Goal: Transaction & Acquisition: Book appointment/travel/reservation

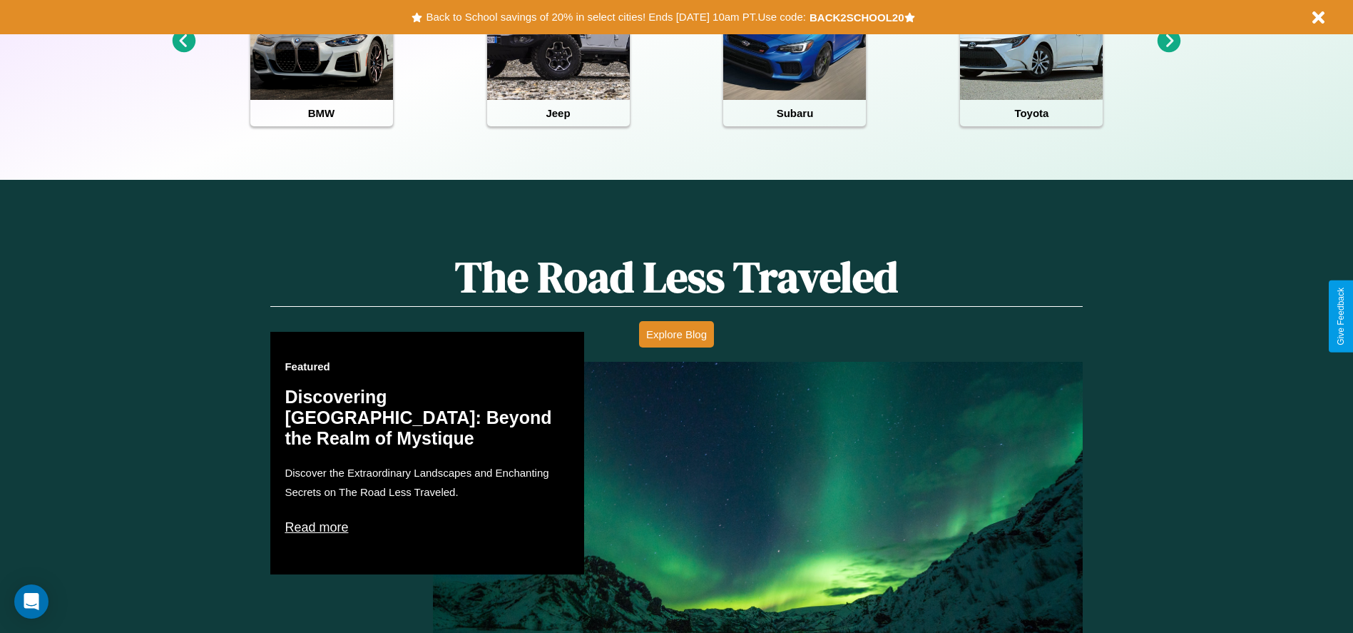
scroll to position [2047, 0]
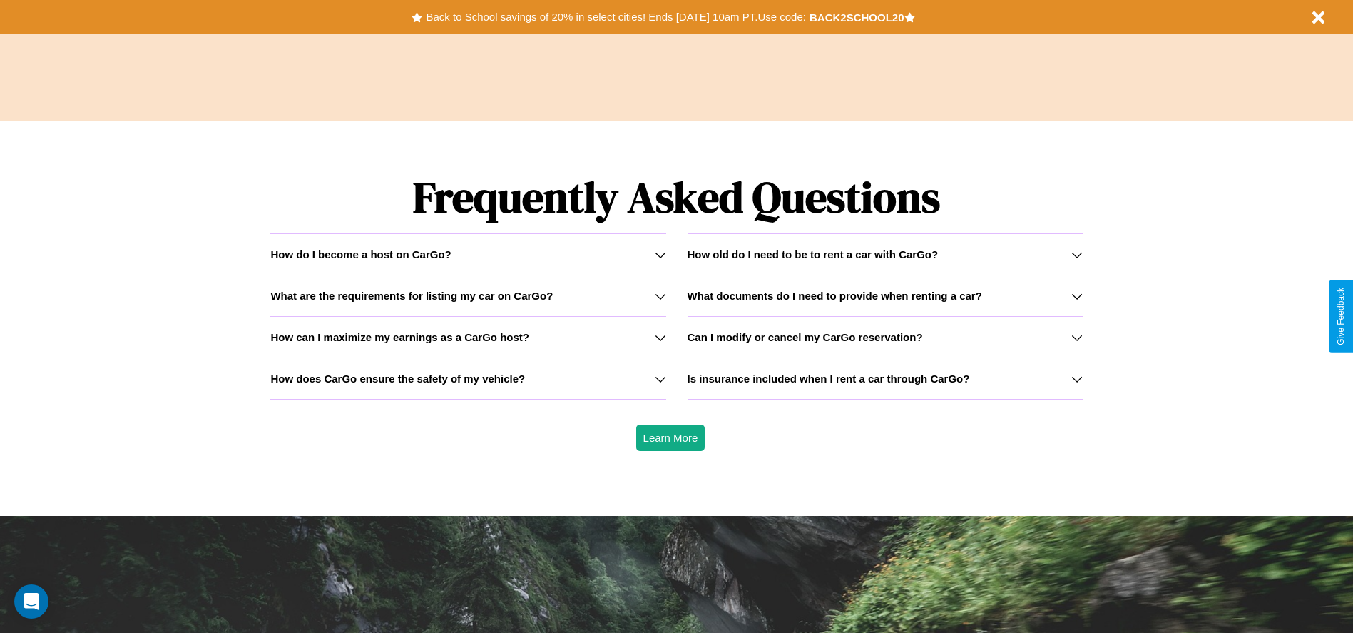
click at [468, 254] on div "How do I become a host on CarGo?" at bounding box center [467, 254] width 395 height 12
click at [468, 337] on h3 "How can I maximize my earnings as a CarGo host?" at bounding box center [399, 337] width 259 height 12
click at [885, 295] on h3 "What documents do I need to provide when renting a car?" at bounding box center [835, 296] width 295 height 12
click at [468, 378] on h3 "How does CarGo ensure the safety of my vehicle?" at bounding box center [397, 378] width 255 height 12
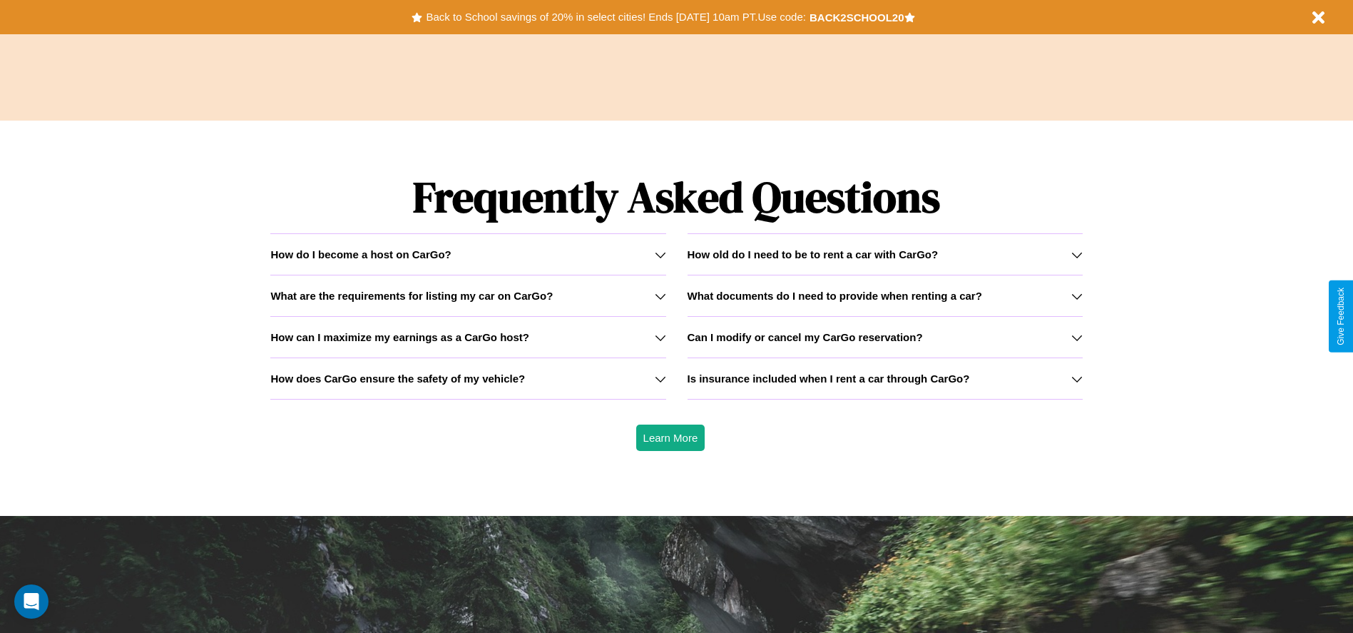
click at [885, 337] on h3 "Can I modify or cancel my CarGo reservation?" at bounding box center [805, 337] width 235 height 12
click at [1076, 254] on icon at bounding box center [1076, 254] width 11 height 11
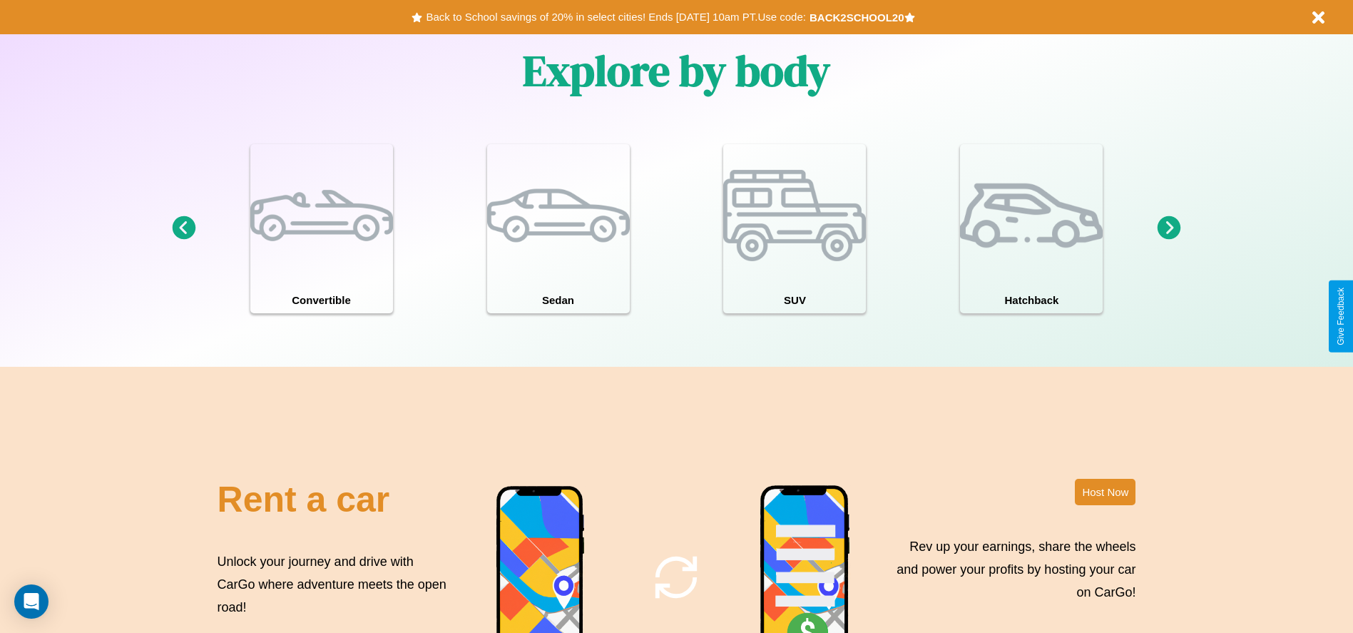
scroll to position [1245, 0]
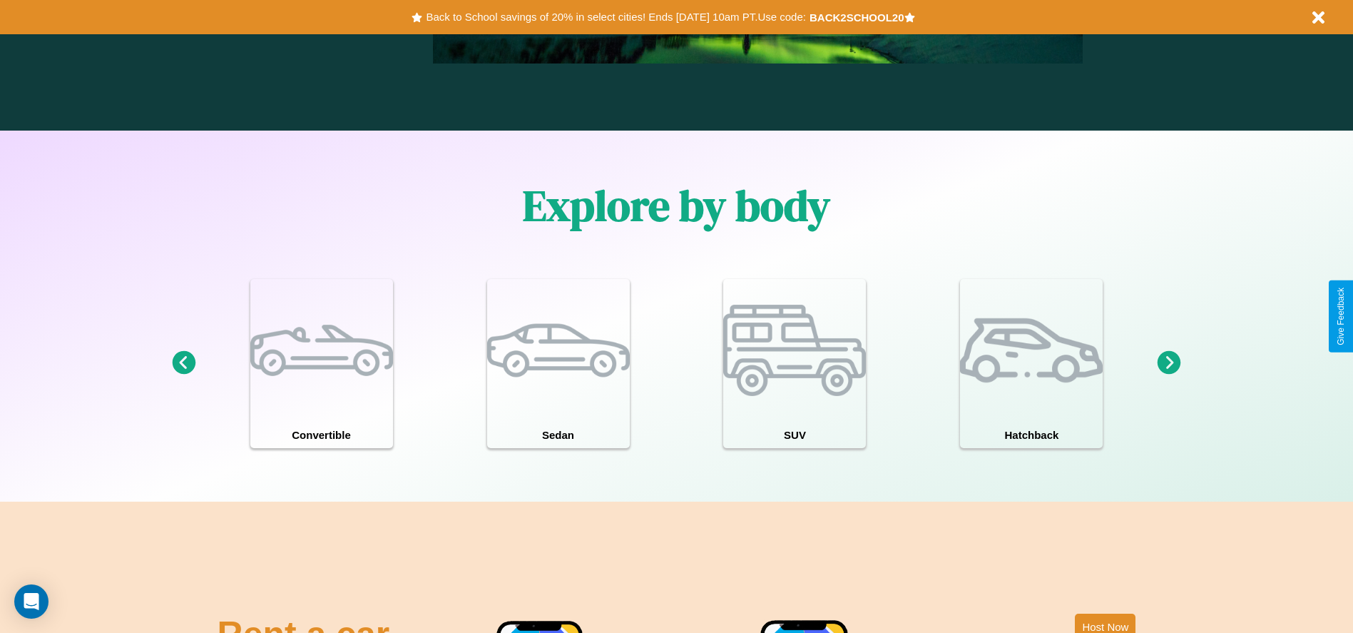
click at [1169, 363] on icon at bounding box center [1170, 363] width 24 height 24
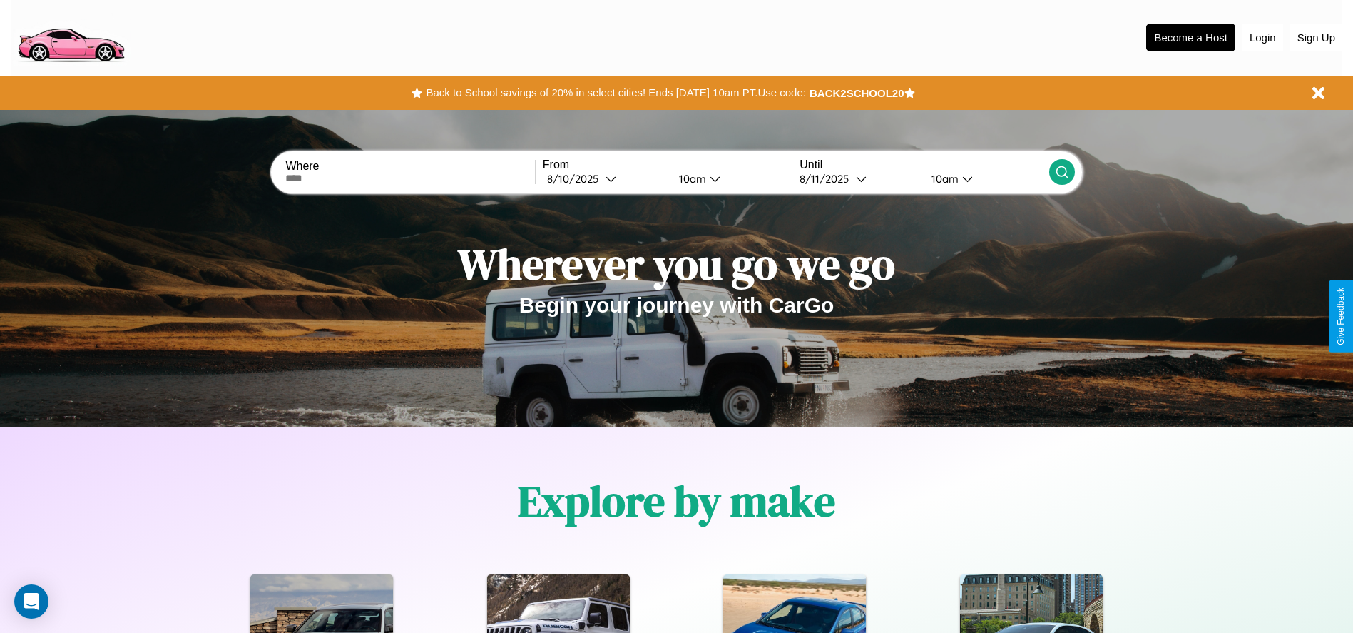
scroll to position [0, 0]
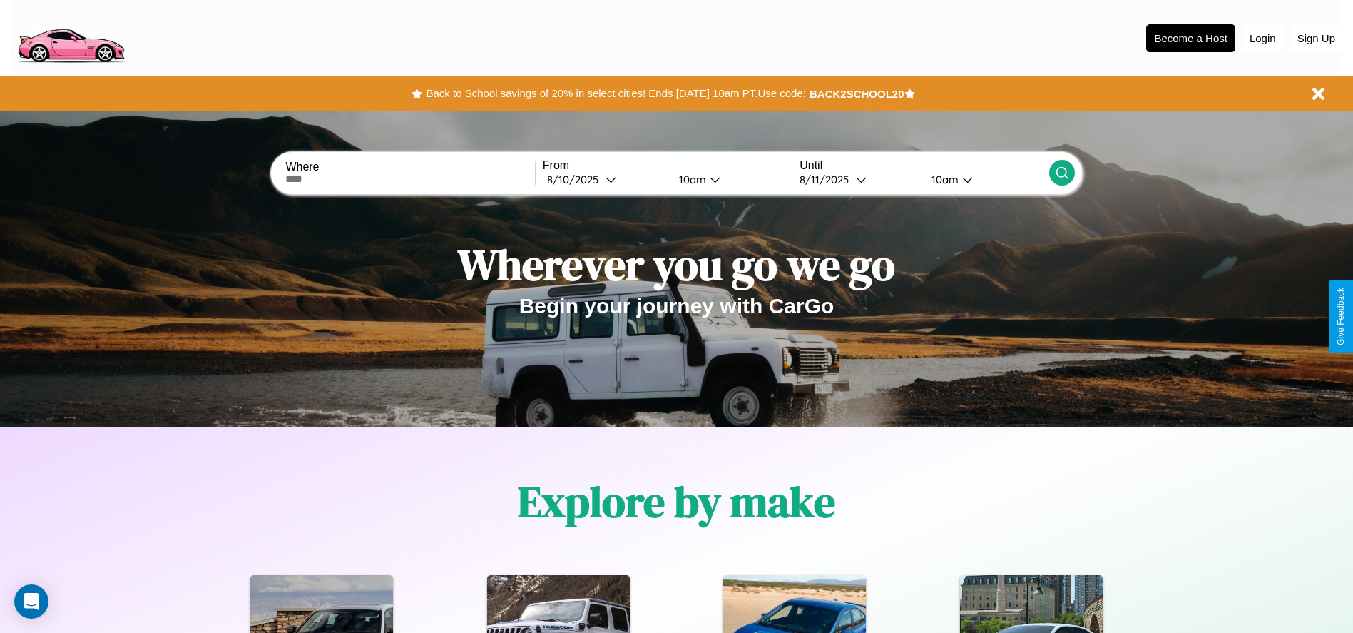
click at [410, 179] on input "text" at bounding box center [409, 178] width 249 height 11
type input "**********"
click at [605, 179] on div "[DATE]" at bounding box center [576, 180] width 58 height 14
select select "*"
select select "****"
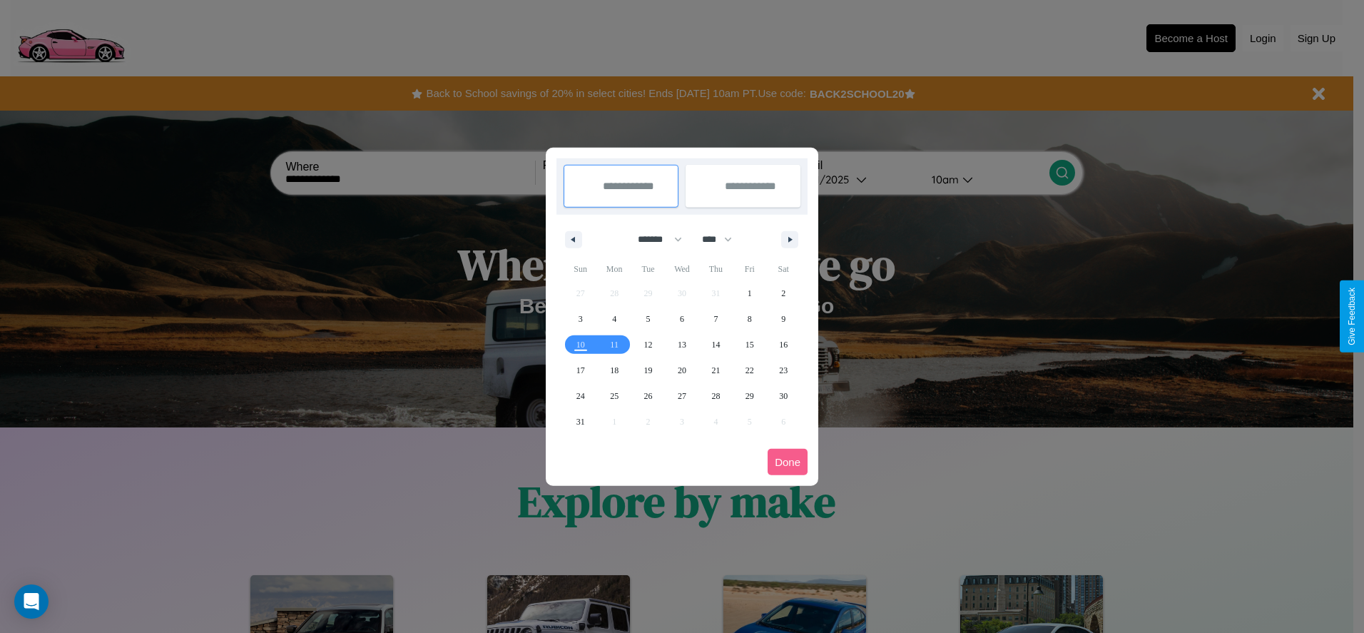
click at [653, 239] on select "******* ******** ***** ***** *** **** **** ****** ********* ******* ******** **…" at bounding box center [657, 240] width 61 height 24
select select "*"
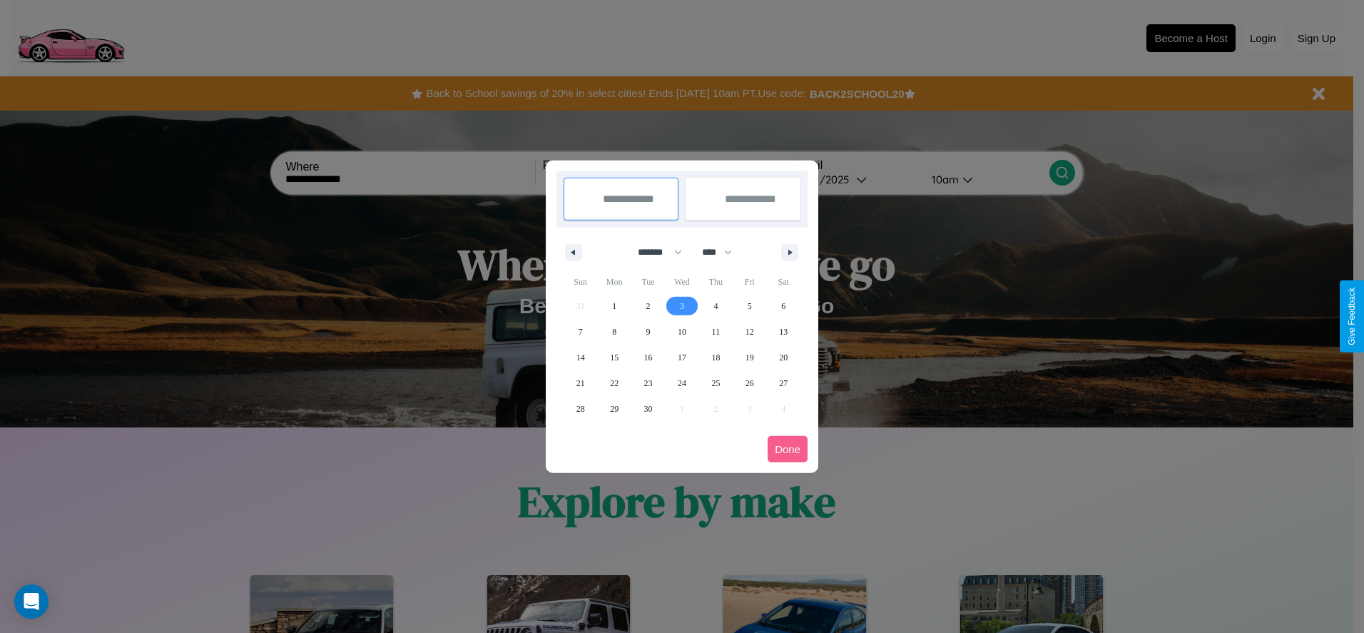
click at [681, 305] on span "3" at bounding box center [682, 306] width 4 height 26
type input "**********"
click at [715, 331] on span "11" at bounding box center [716, 332] width 9 height 26
type input "**********"
click at [788, 449] on button "Done" at bounding box center [788, 449] width 40 height 26
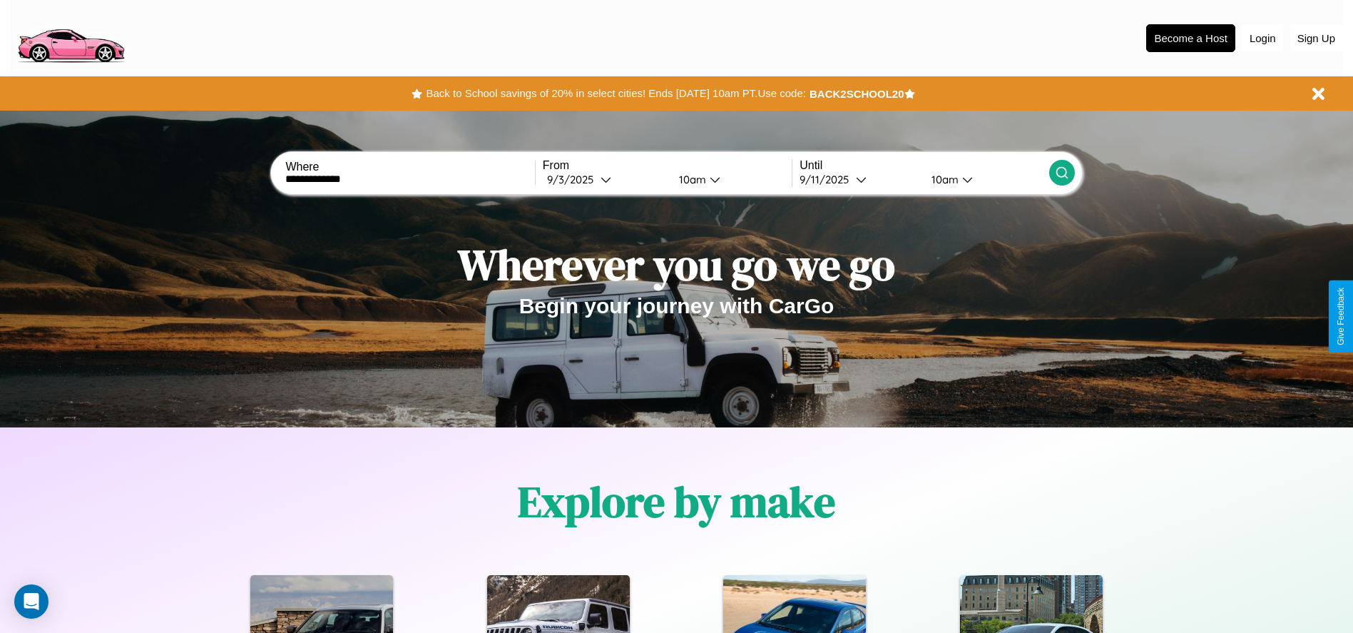
click at [690, 179] on div "10am" at bounding box center [691, 180] width 38 height 14
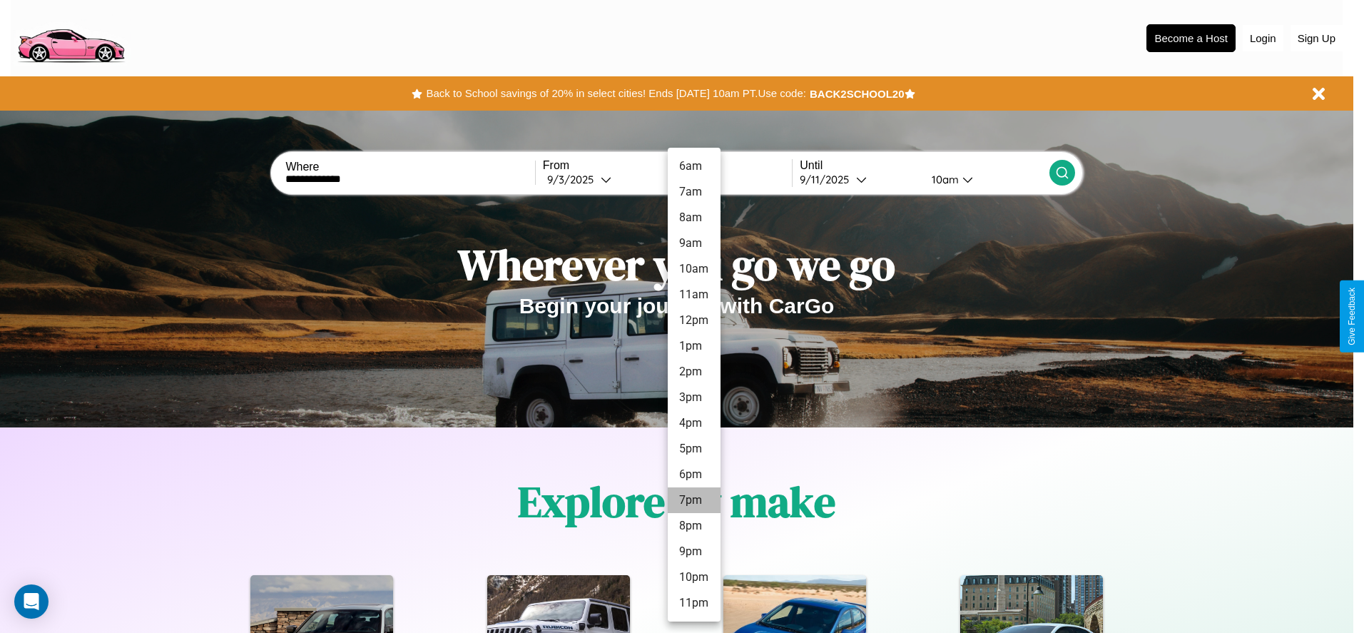
click at [693, 500] on li "7pm" at bounding box center [694, 500] width 53 height 26
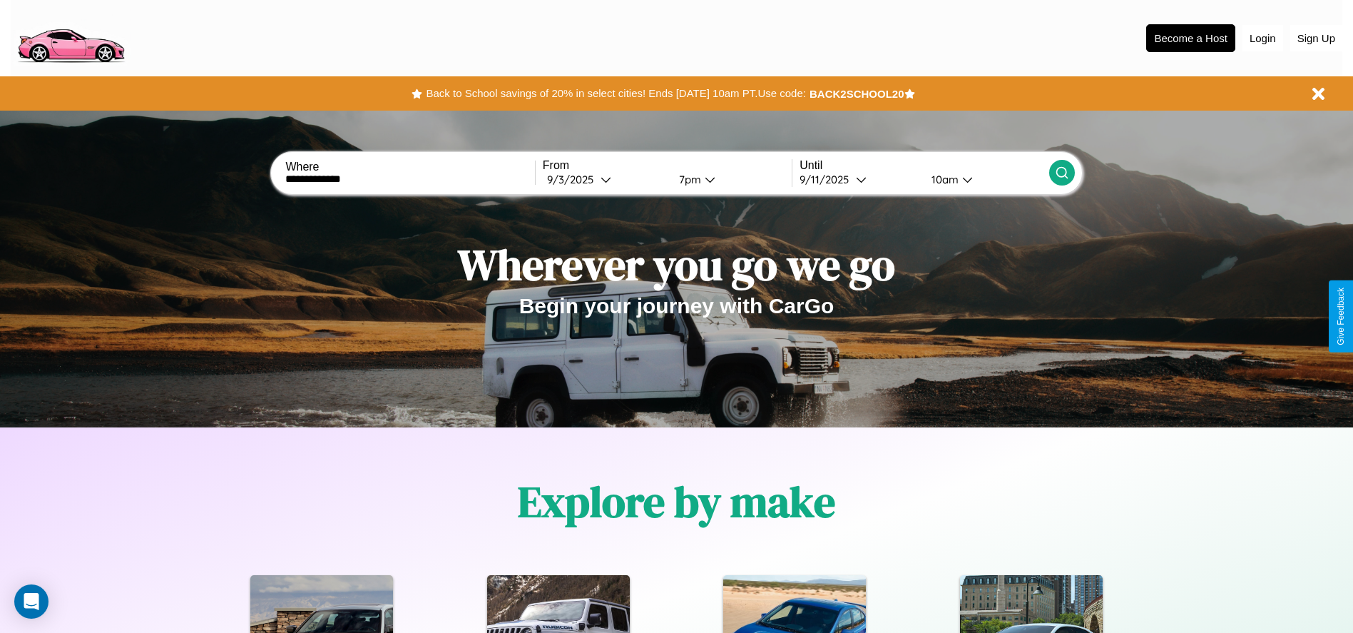
click at [943, 179] on div "10am" at bounding box center [943, 180] width 38 height 14
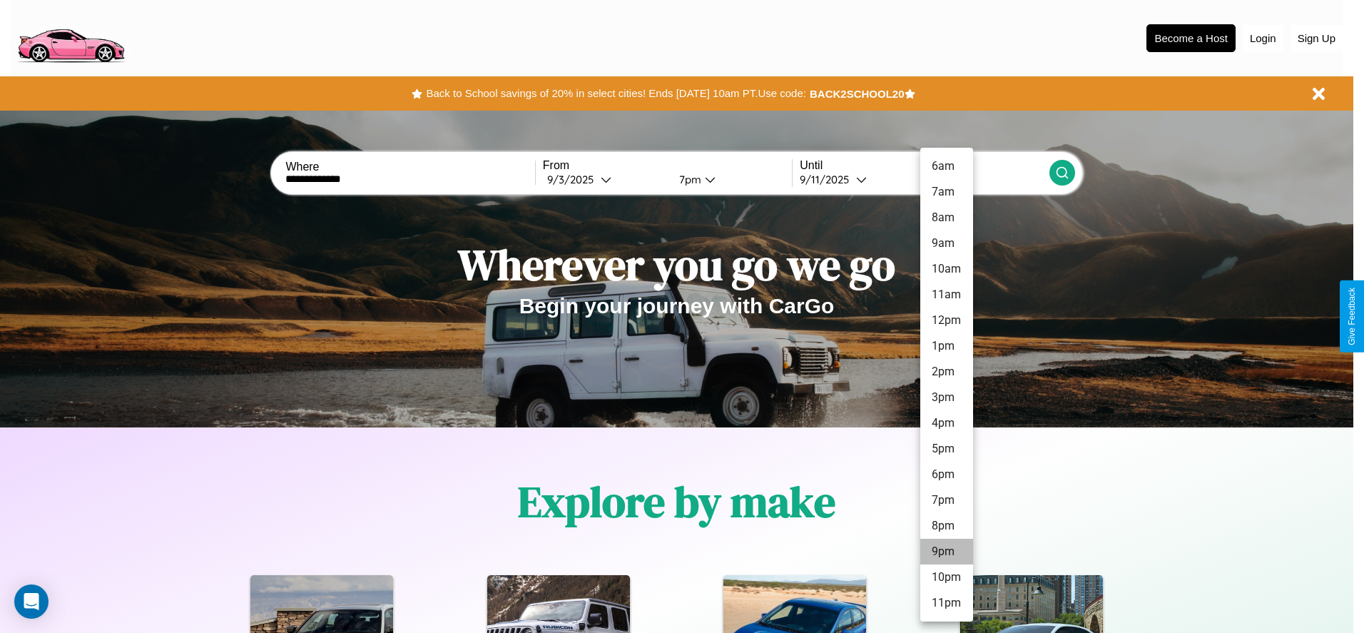
click at [946, 551] on li "9pm" at bounding box center [946, 552] width 53 height 26
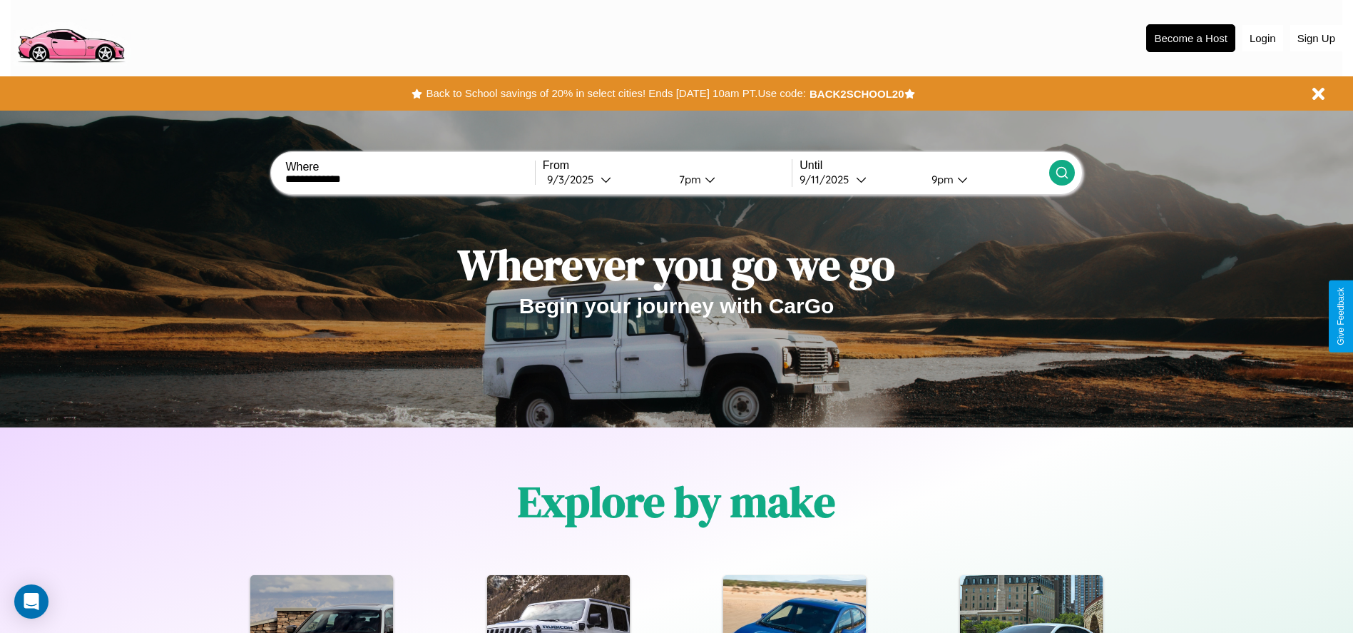
click at [1061, 173] on icon at bounding box center [1062, 172] width 14 height 14
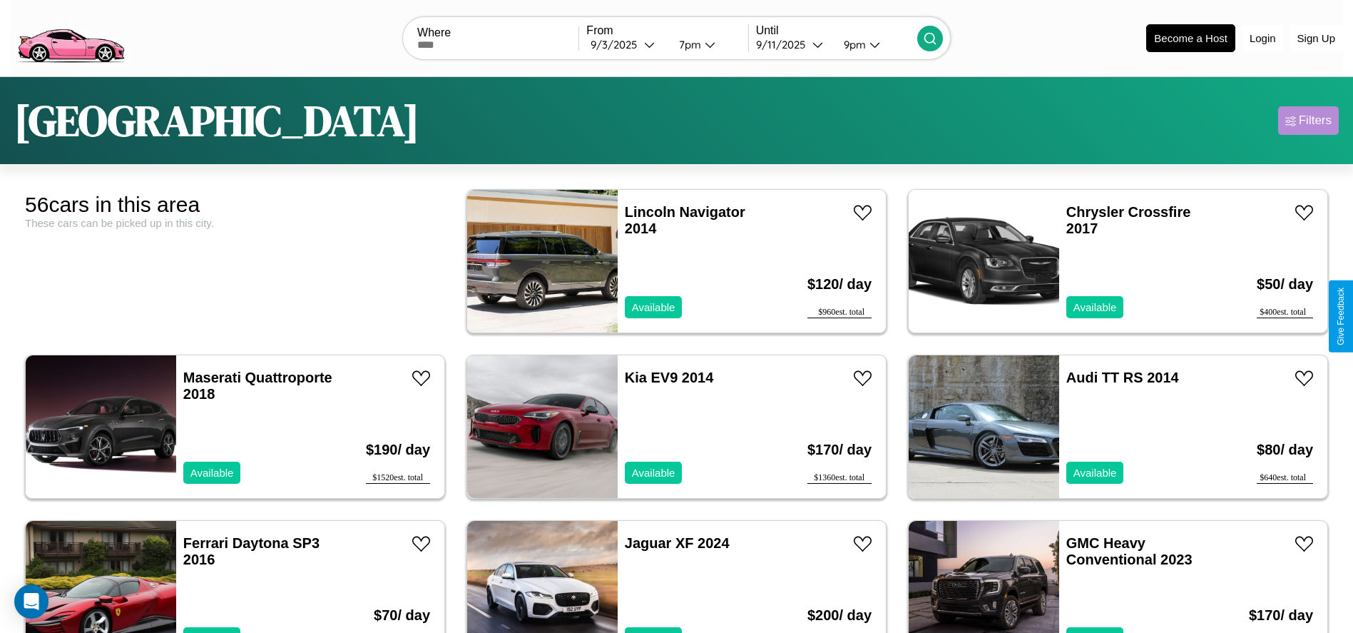
click at [1308, 121] on div "Filters" at bounding box center [1315, 120] width 33 height 14
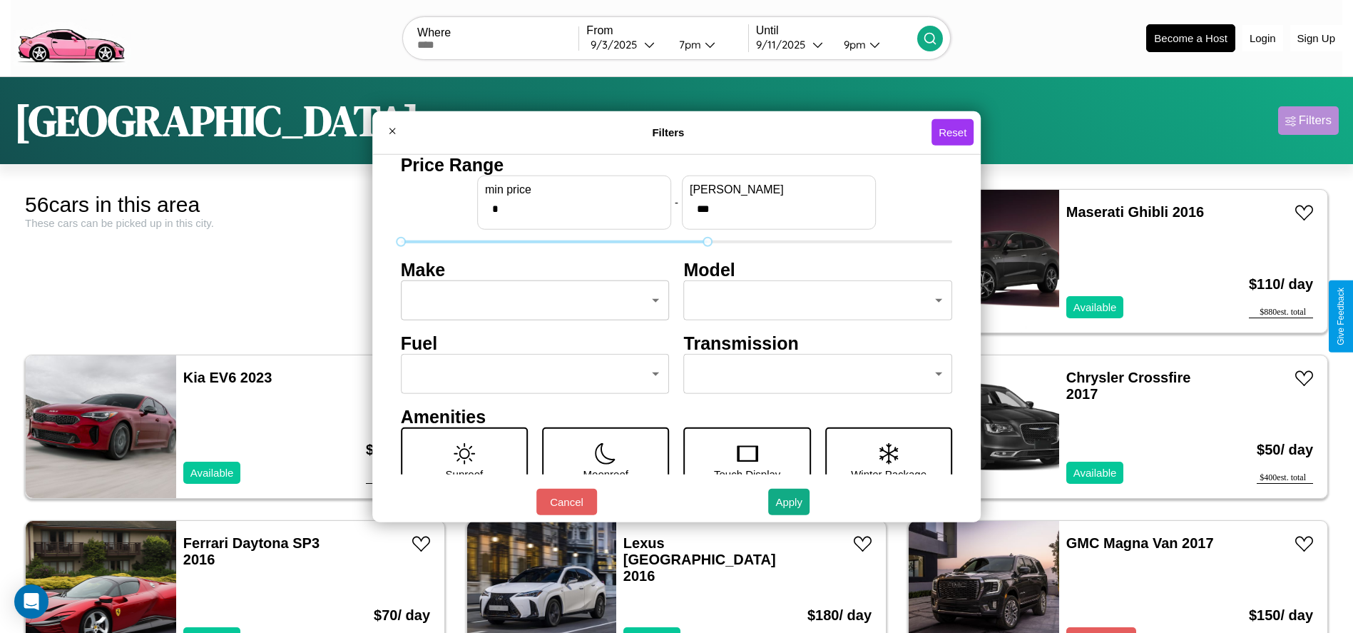
type input "***"
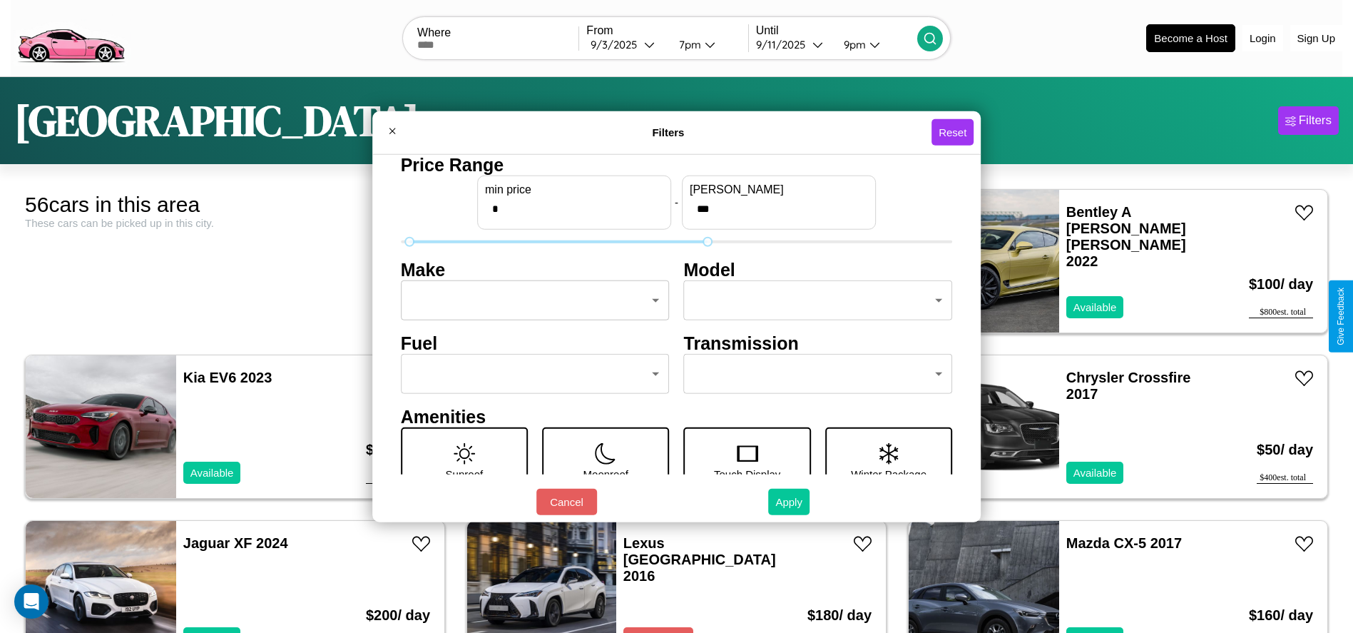
type input "*"
click at [790, 501] on button "Apply" at bounding box center [788, 502] width 41 height 26
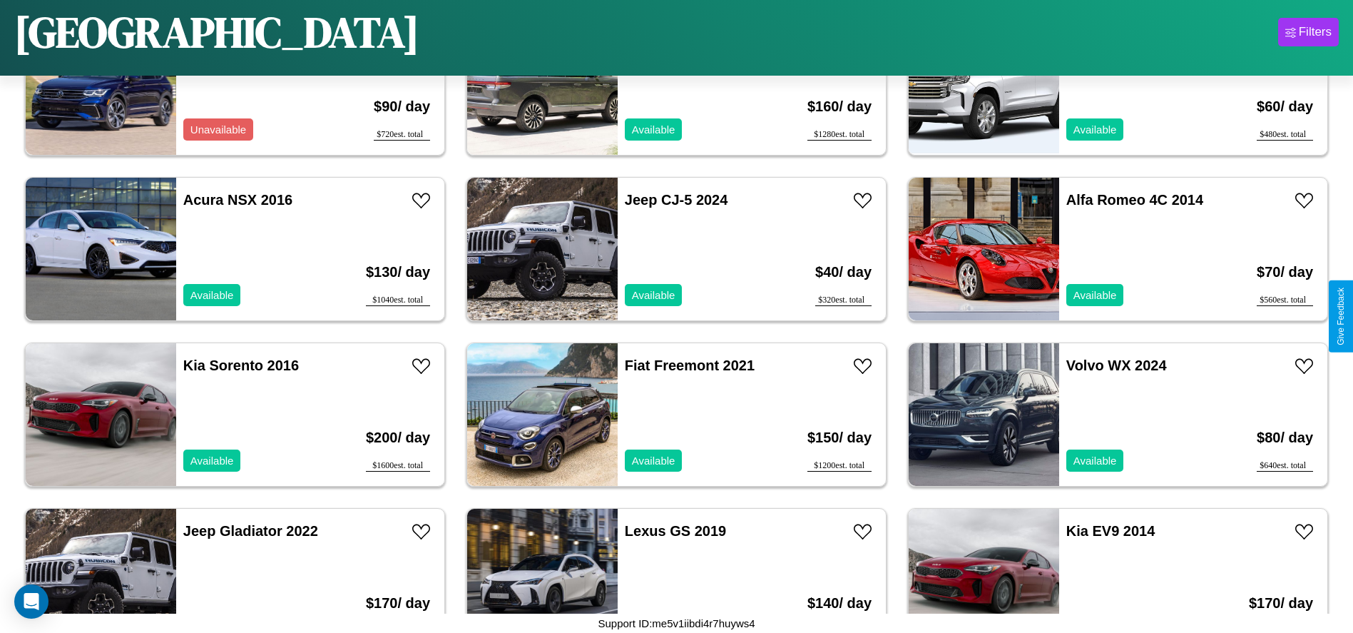
scroll to position [821, 0]
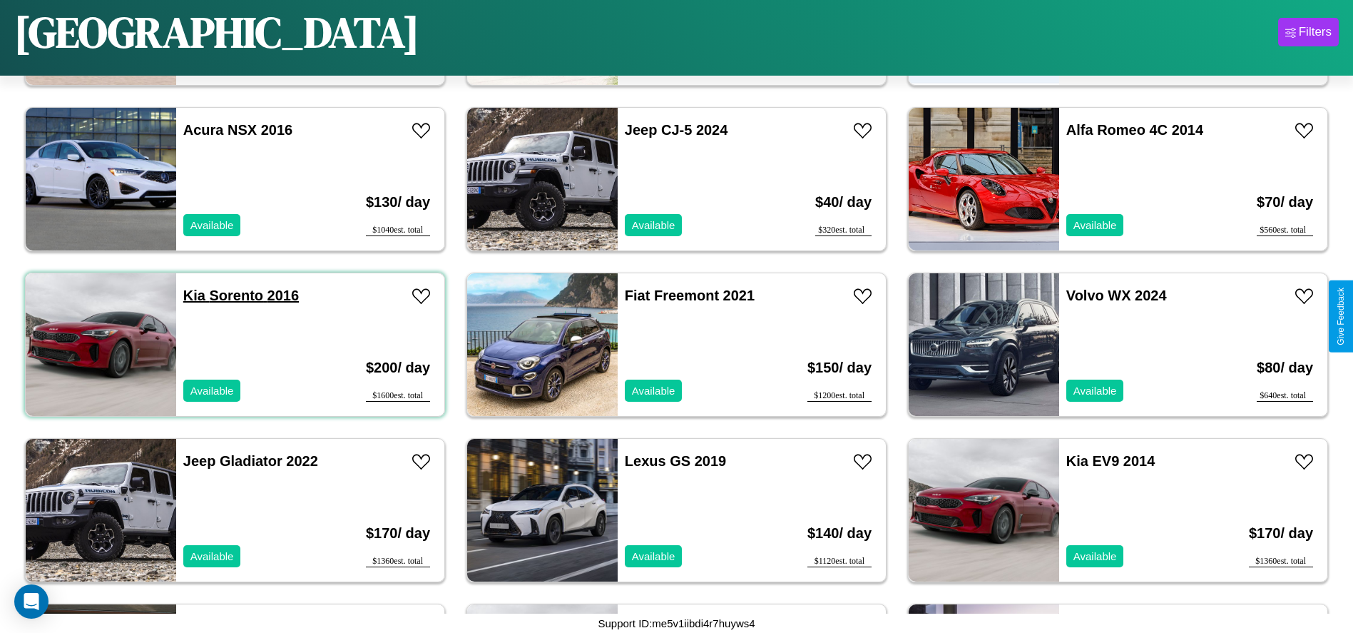
click at [193, 295] on link "Kia Sorento 2016" at bounding box center [241, 295] width 116 height 16
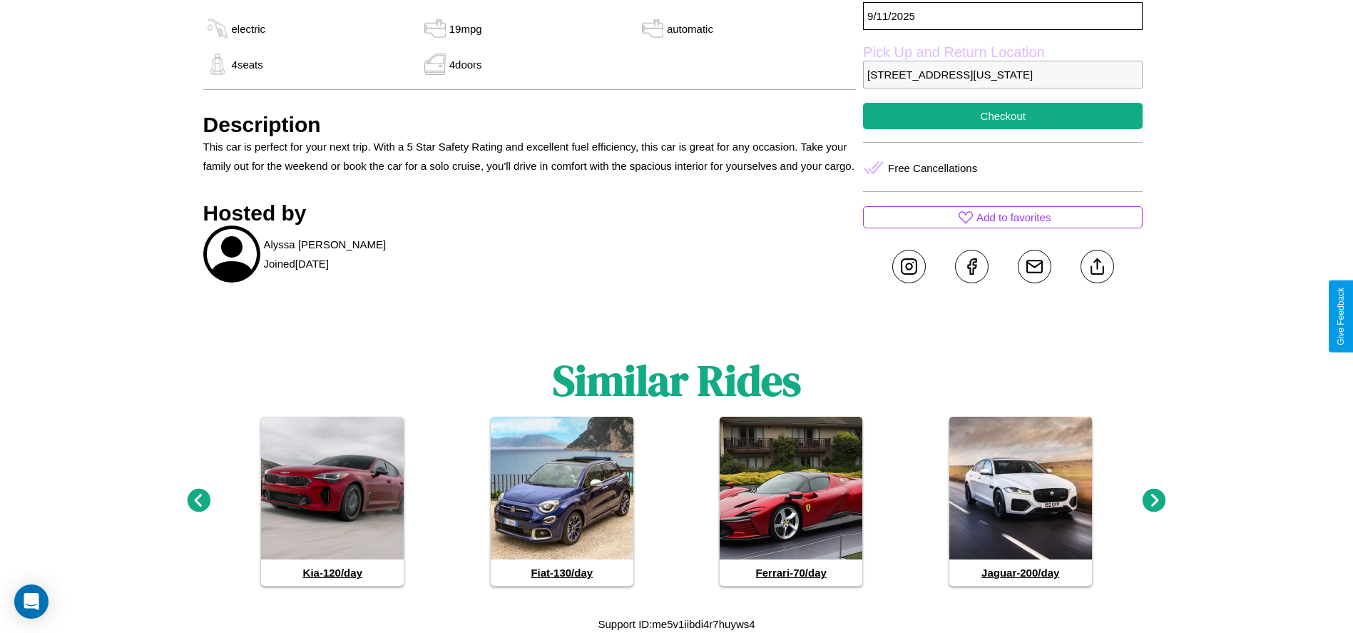
scroll to position [590, 0]
click at [1154, 500] on icon at bounding box center [1155, 500] width 24 height 24
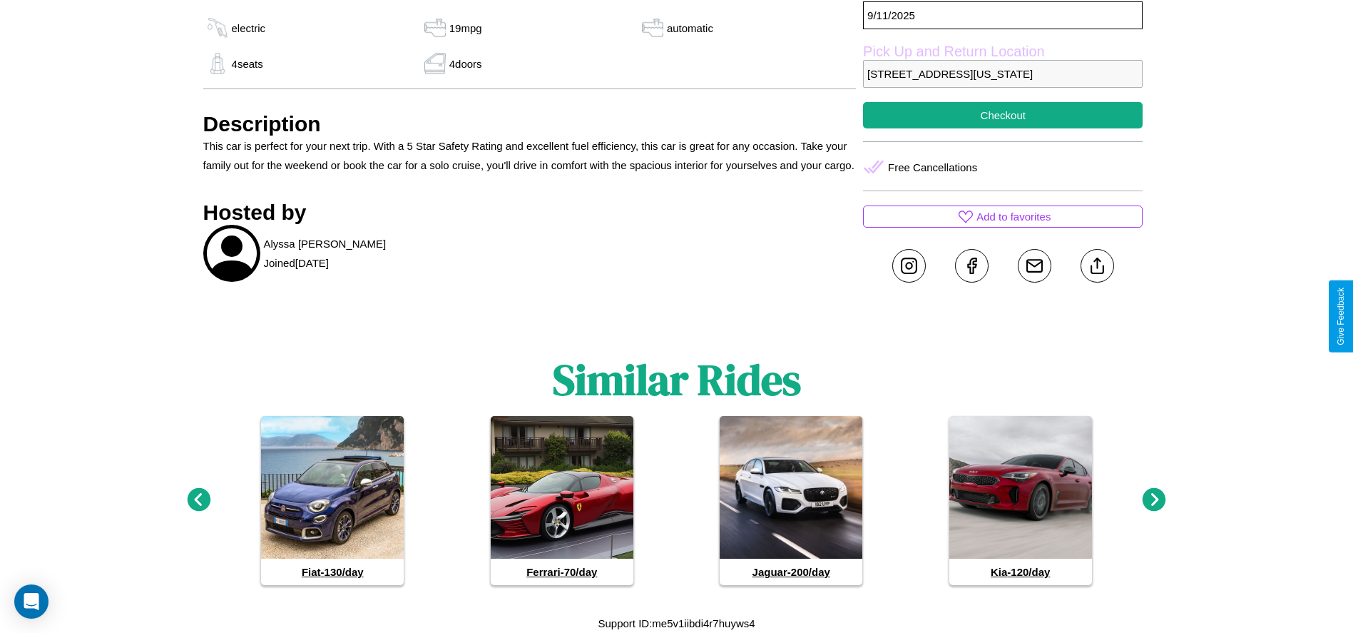
click at [1154, 500] on icon at bounding box center [1155, 500] width 24 height 24
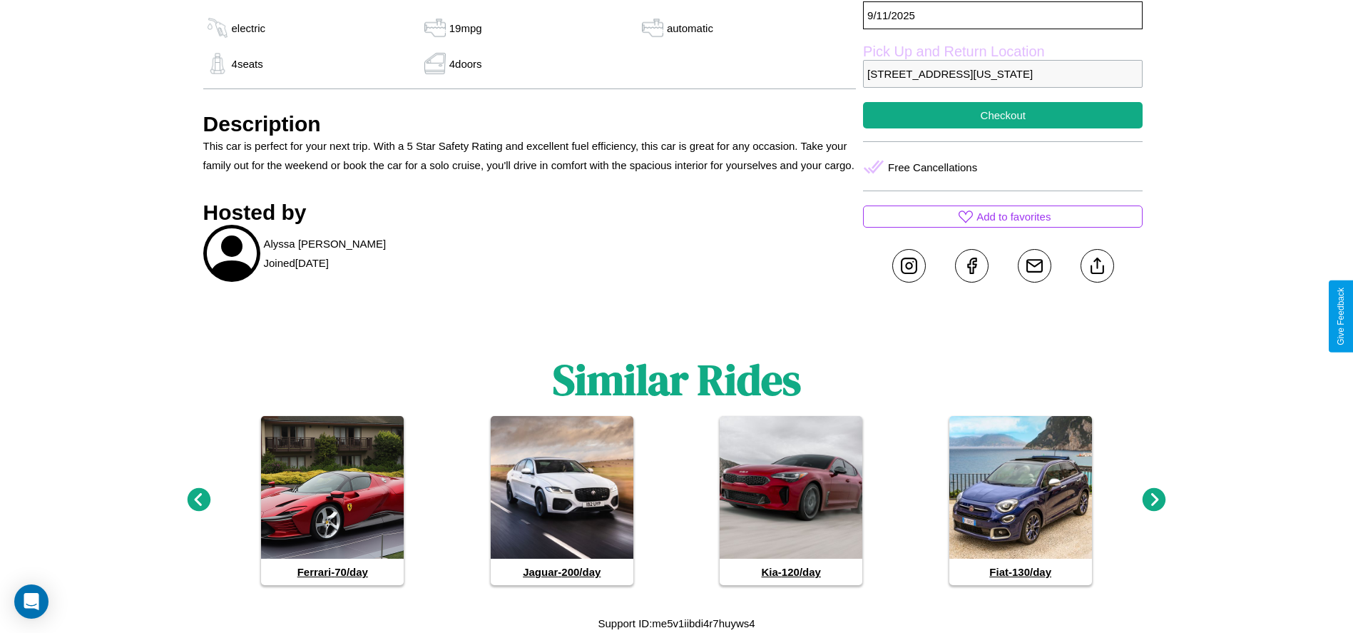
click at [1154, 500] on icon at bounding box center [1155, 500] width 24 height 24
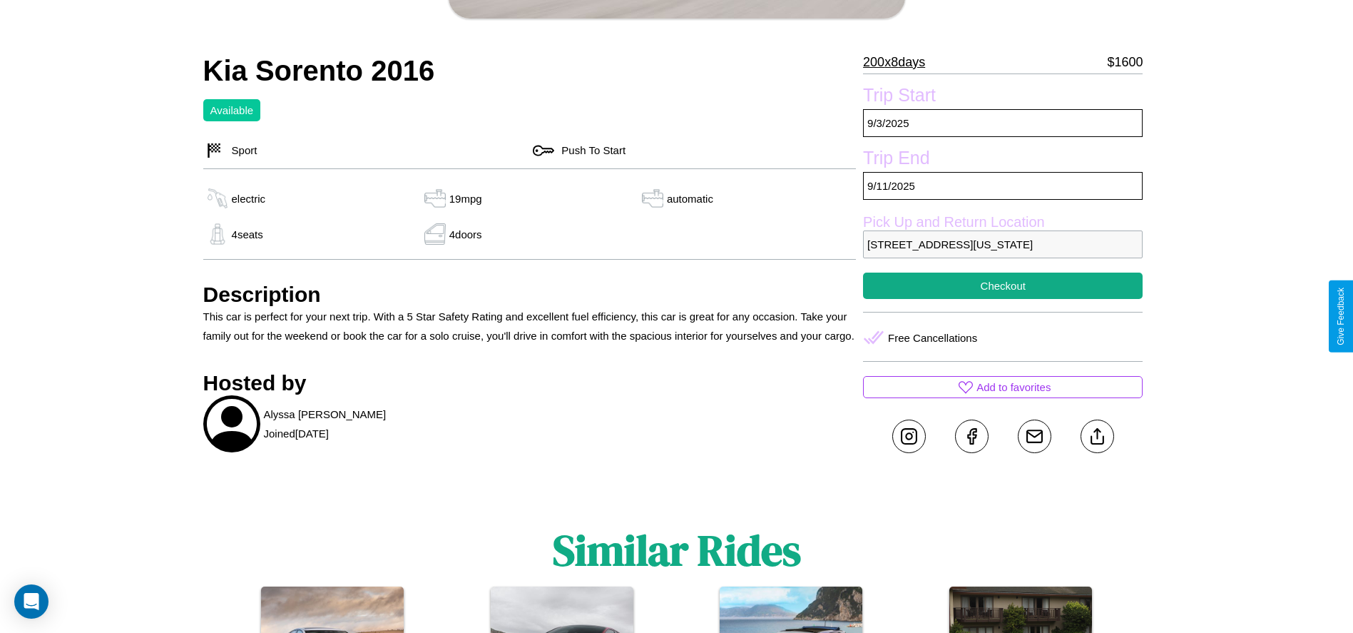
scroll to position [389, 0]
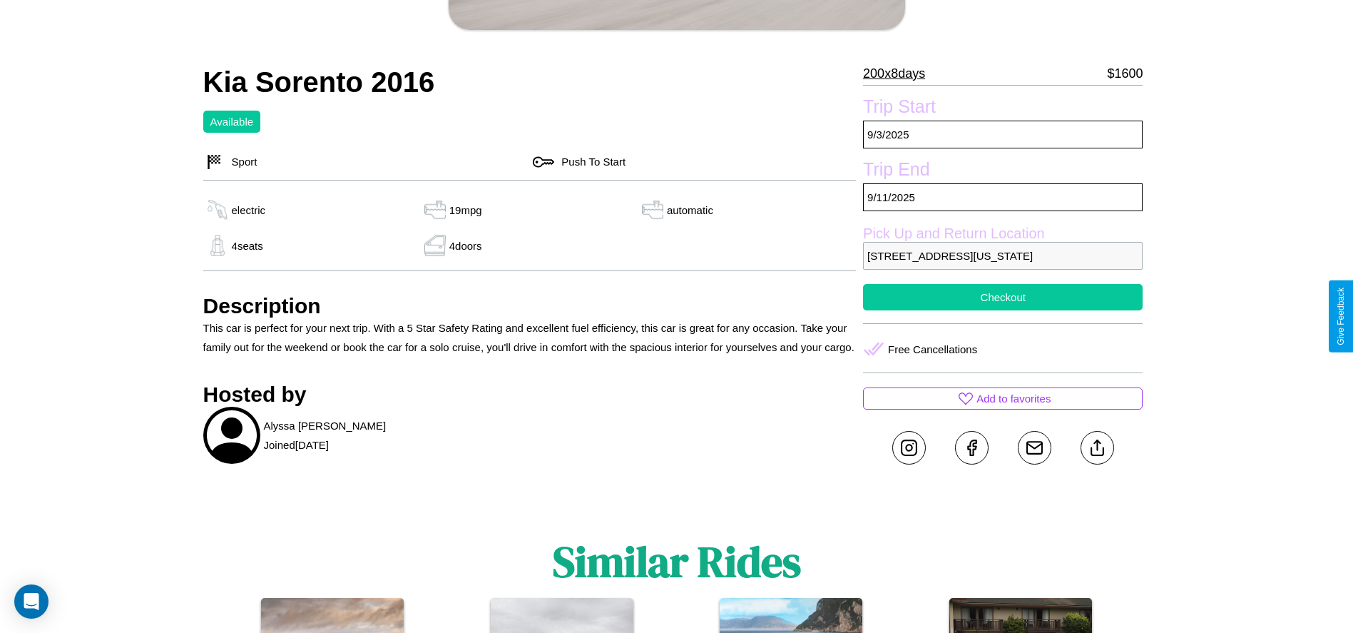
click at [1003, 310] on button "Checkout" at bounding box center [1003, 297] width 280 height 26
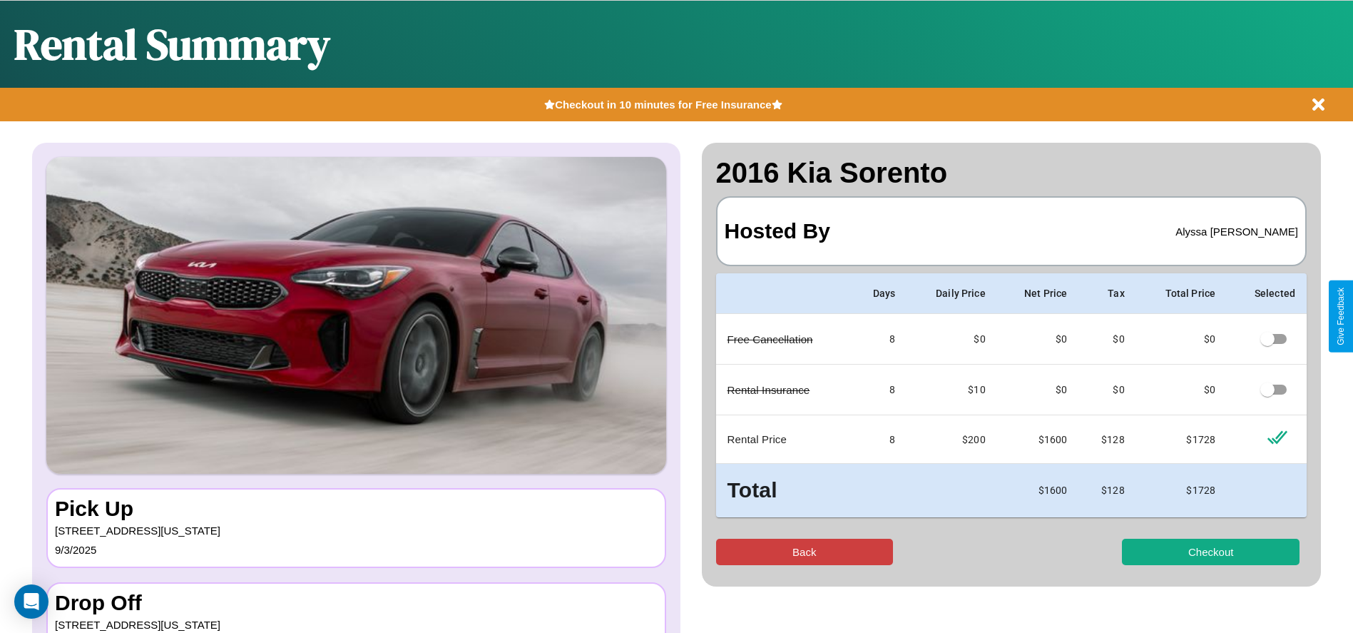
click at [804, 551] on button "Back" at bounding box center [805, 552] width 178 height 26
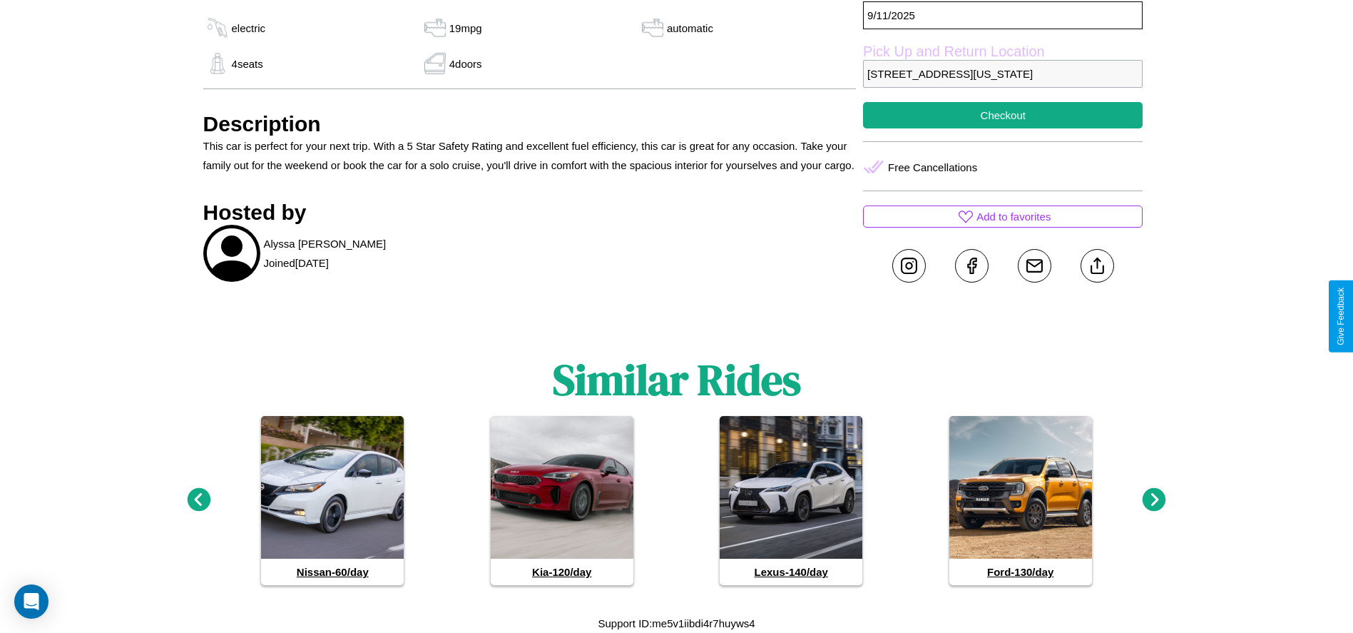
scroll to position [590, 0]
click at [198, 500] on icon at bounding box center [199, 500] width 24 height 24
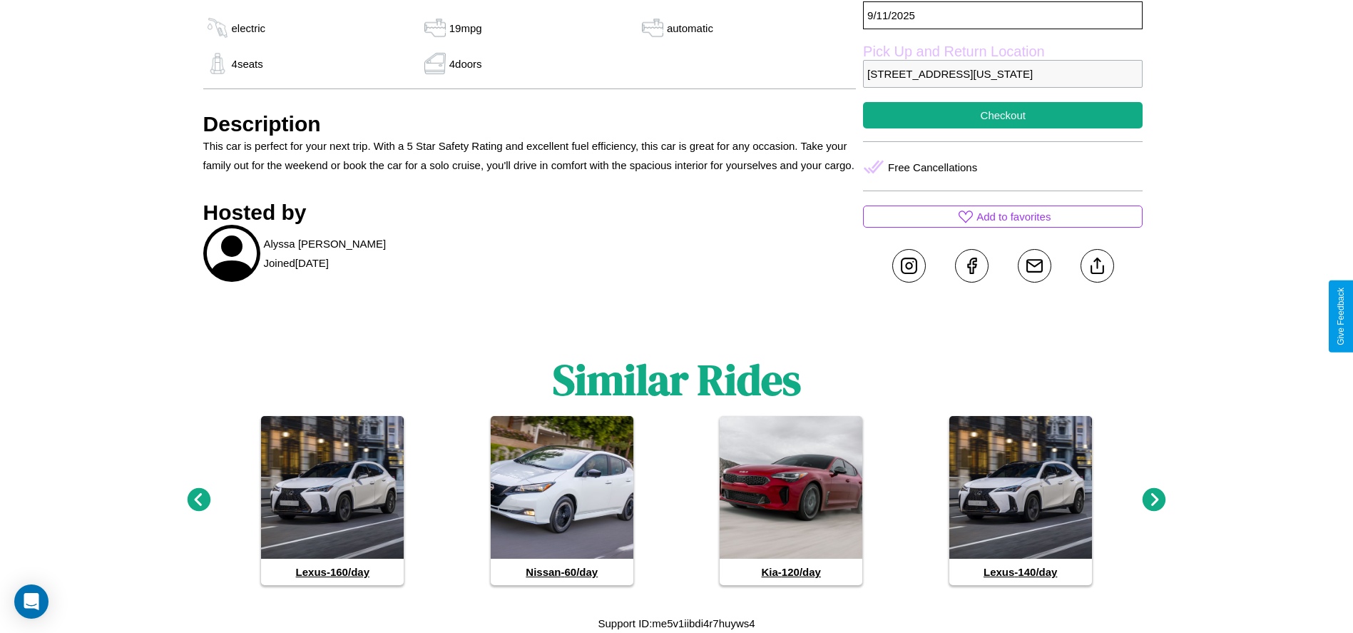
click at [1154, 500] on icon at bounding box center [1155, 500] width 24 height 24
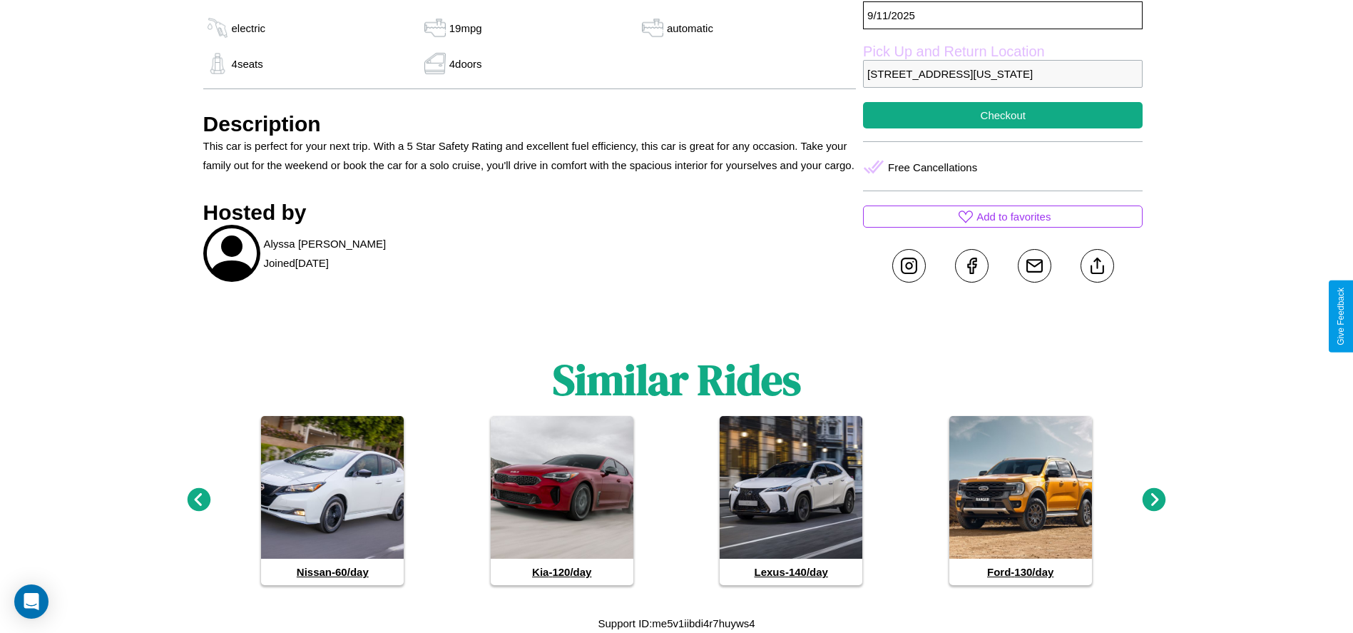
click at [198, 500] on icon at bounding box center [199, 500] width 24 height 24
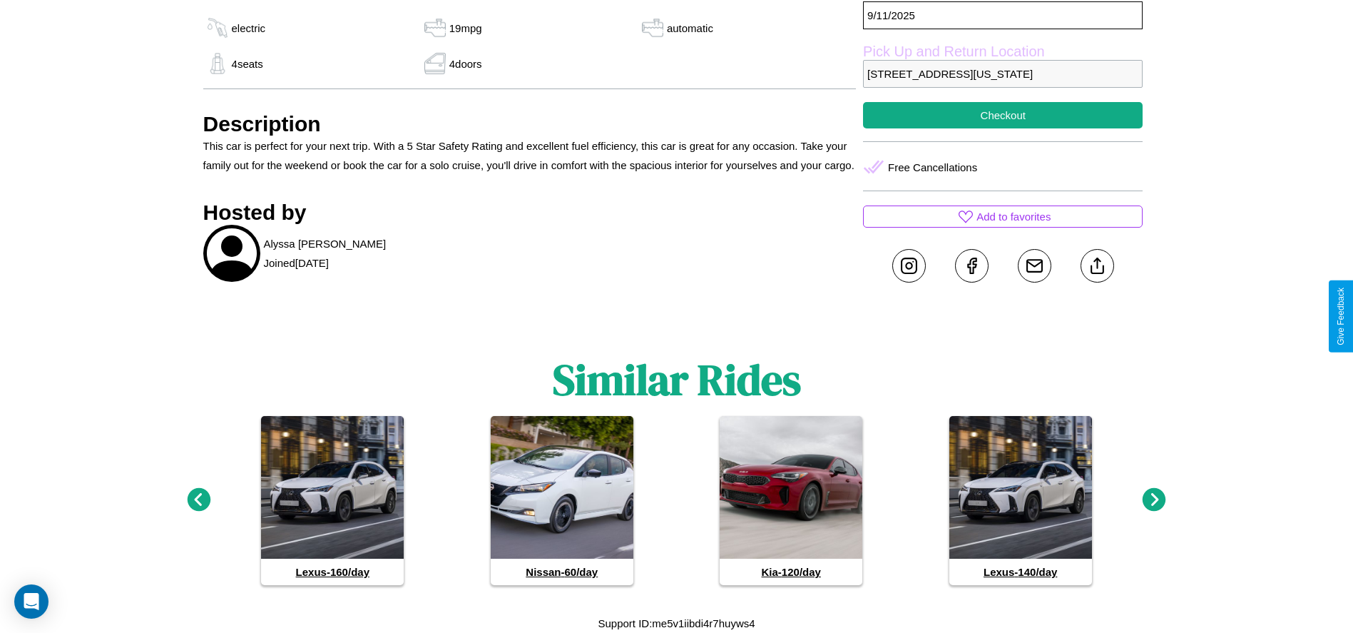
click at [1154, 500] on icon at bounding box center [1155, 500] width 24 height 24
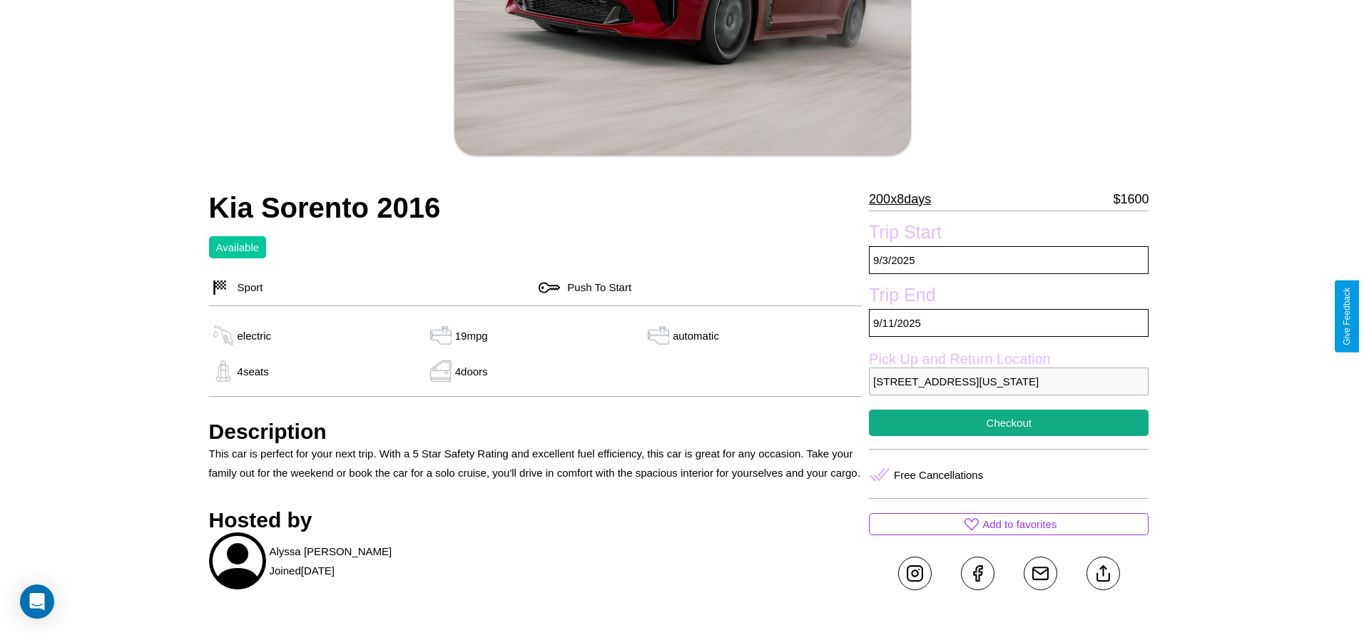
scroll to position [207, 0]
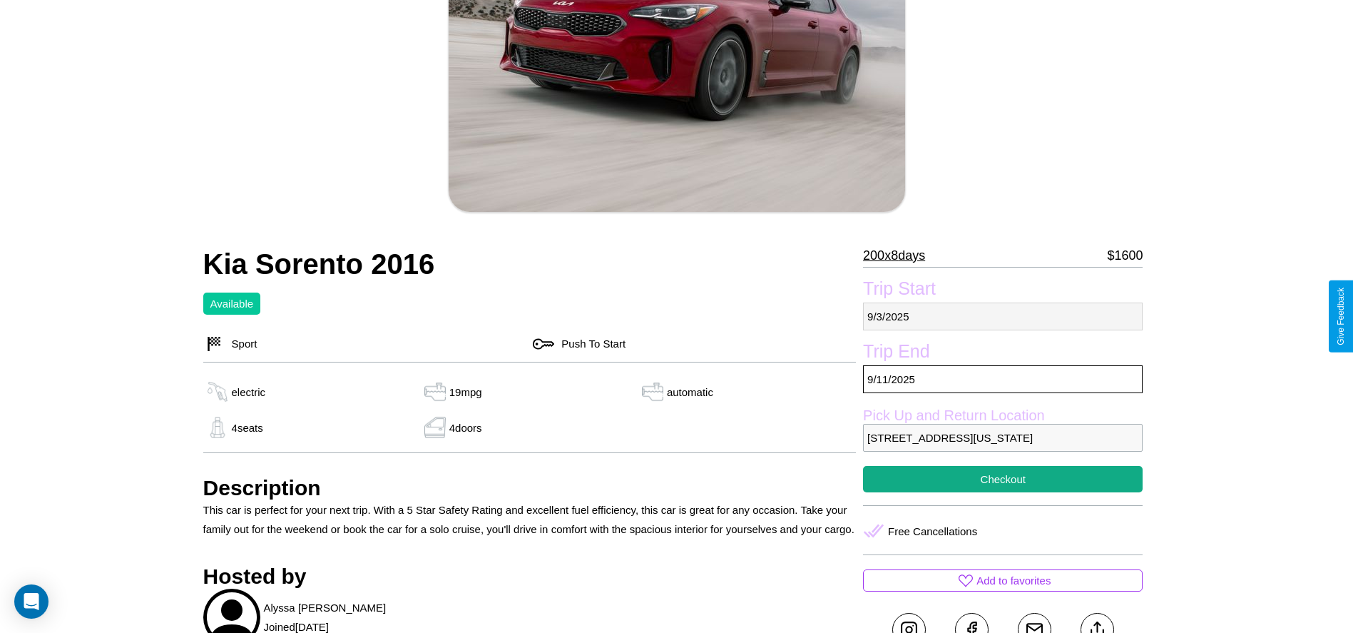
click at [1003, 316] on p "9 / 3 / 2025" at bounding box center [1003, 316] width 280 height 28
select select "*"
select select "****"
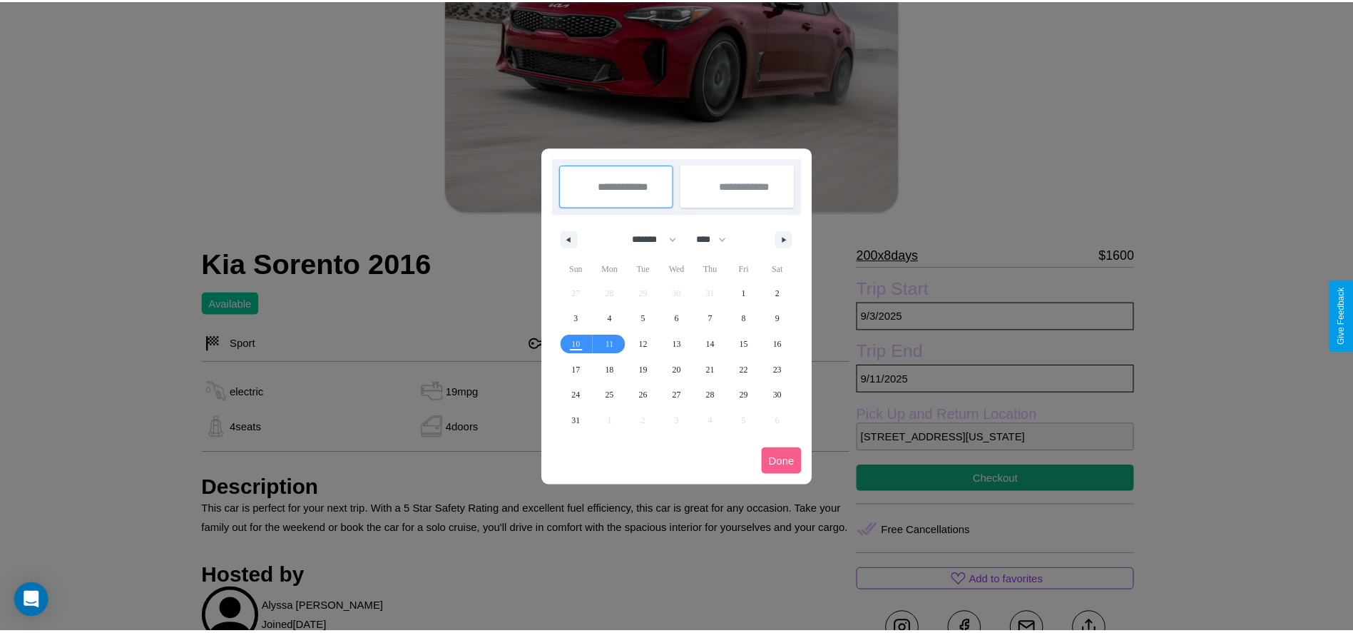
scroll to position [0, 0]
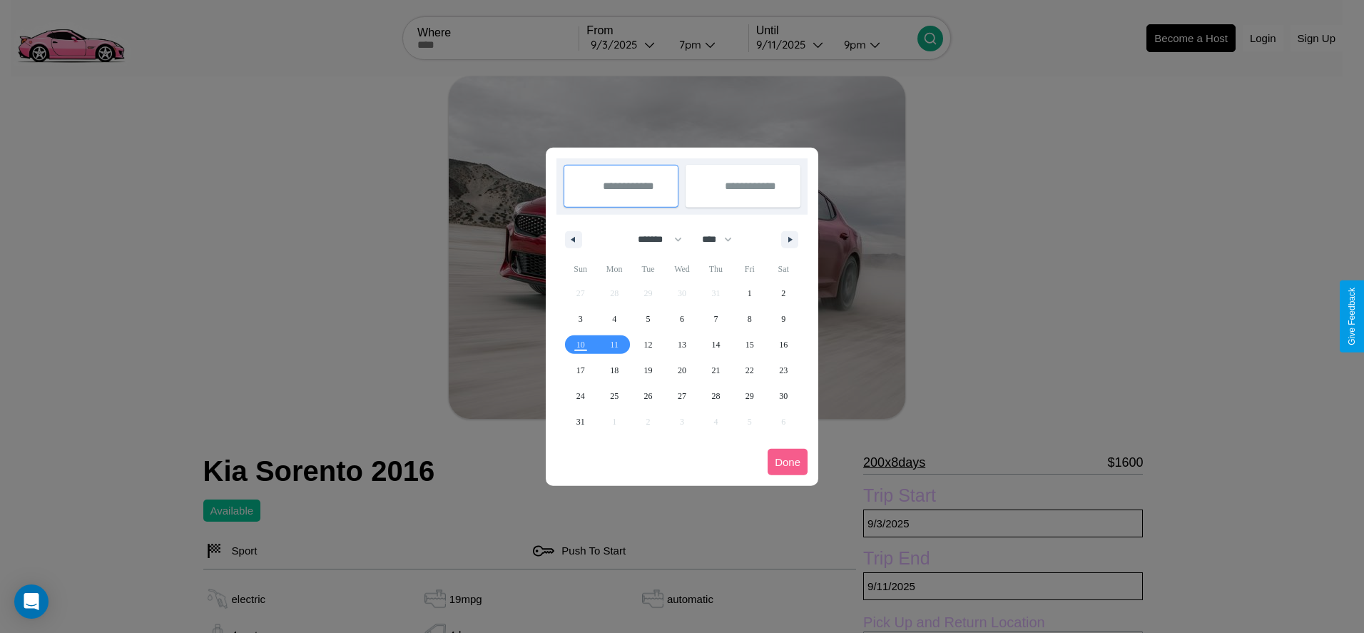
click at [626, 44] on div at bounding box center [682, 316] width 1364 height 633
